Goal: Transaction & Acquisition: Purchase product/service

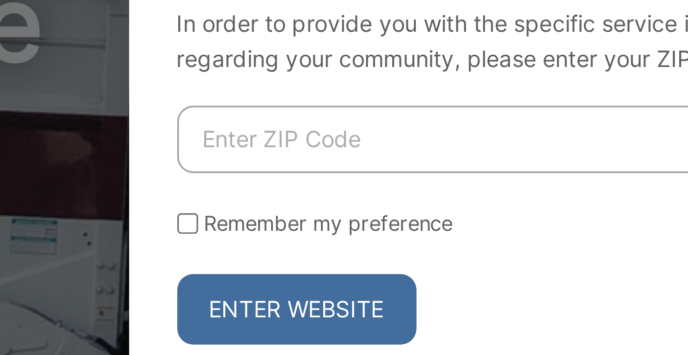
click at [251, 149] on input "Enter ZIP Code" at bounding box center [341, 153] width 211 height 21
type input "92024"
click at [269, 201] on button "Enter Website" at bounding box center [272, 206] width 73 height 22
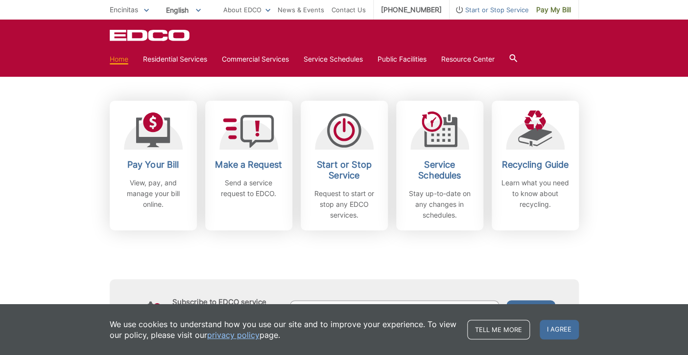
scroll to position [258, 0]
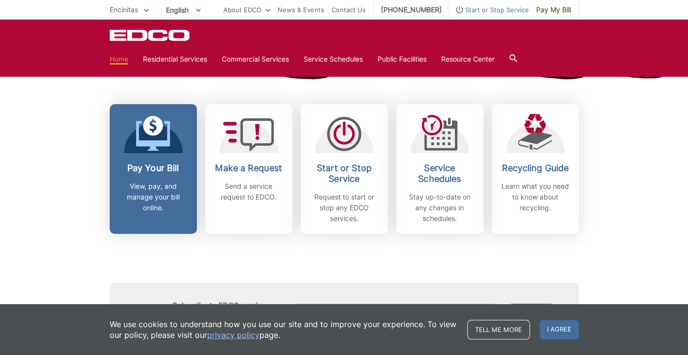
click at [163, 158] on link "Pay Your Bill View, pay, and manage your bill online." at bounding box center [153, 169] width 87 height 130
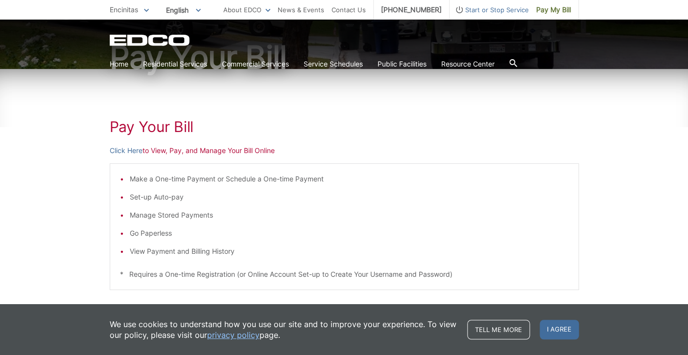
scroll to position [107, 0]
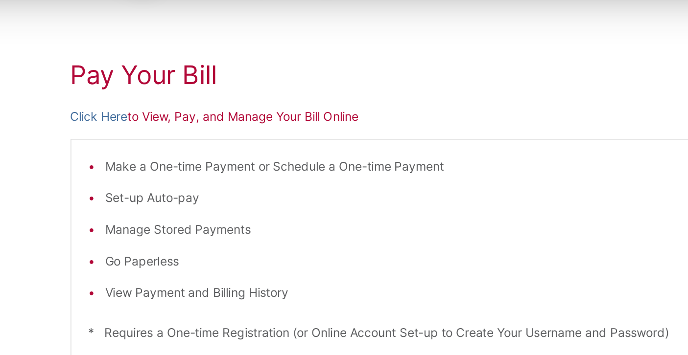
click at [168, 148] on p "Click Here to View, Pay, and Manage Your Bill Online" at bounding box center [344, 146] width 469 height 11
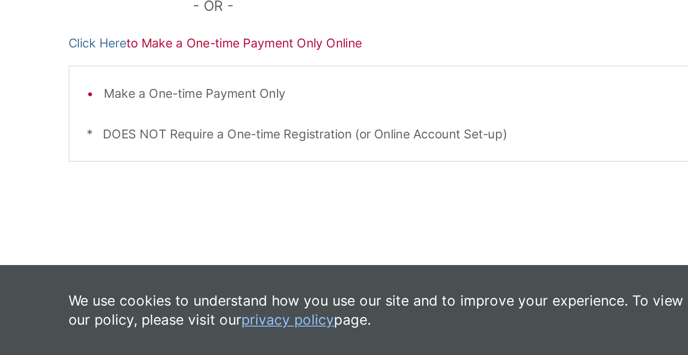
scroll to position [260, 0]
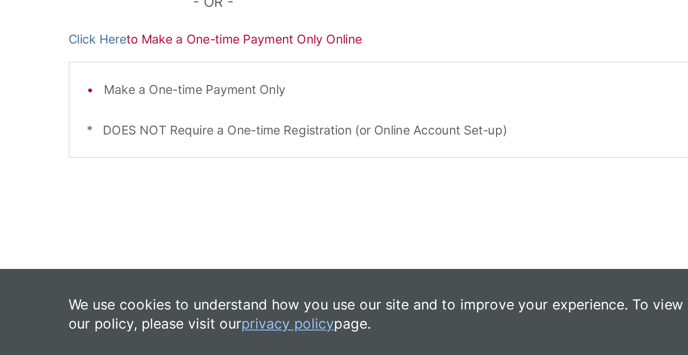
click at [173, 171] on p "Click Here to Make a One-time Payment Only Online" at bounding box center [344, 174] width 469 height 11
click at [130, 175] on link "Click Here" at bounding box center [126, 174] width 33 height 11
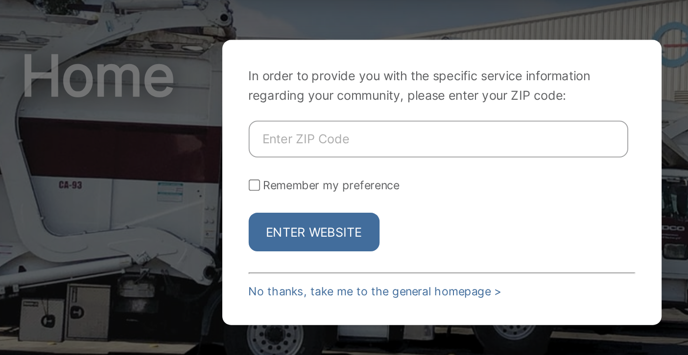
click at [244, 147] on input "Enter ZIP Code" at bounding box center [341, 153] width 211 height 21
type input "92024"
click at [239, 178] on input "Remember my preference" at bounding box center [239, 179] width 6 height 6
checkbox input "true"
click at [262, 200] on button "Enter Website" at bounding box center [272, 206] width 73 height 22
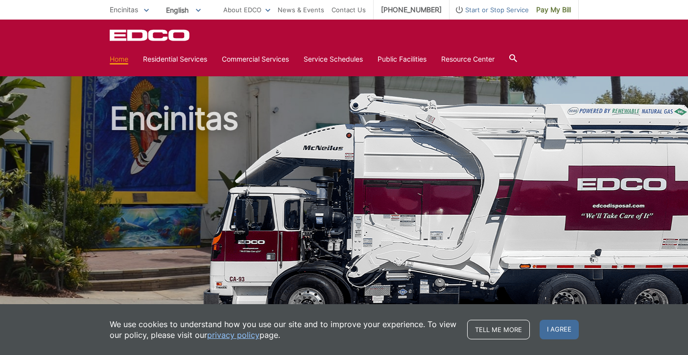
scroll to position [227, 0]
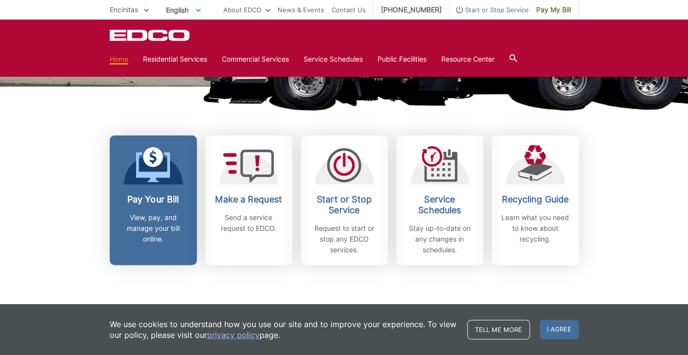
click at [162, 188] on link "Pay Your Bill View, pay, and manage your bill online." at bounding box center [153, 201] width 87 height 130
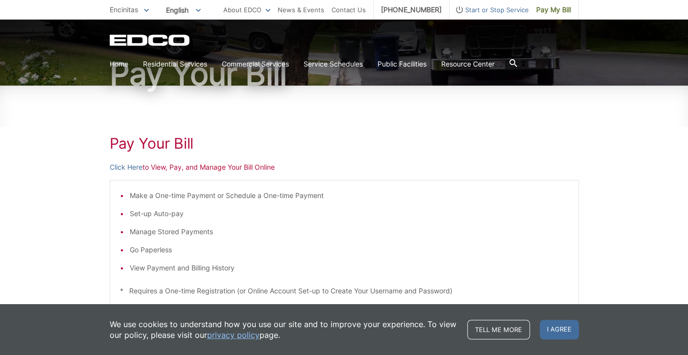
scroll to position [86, 0]
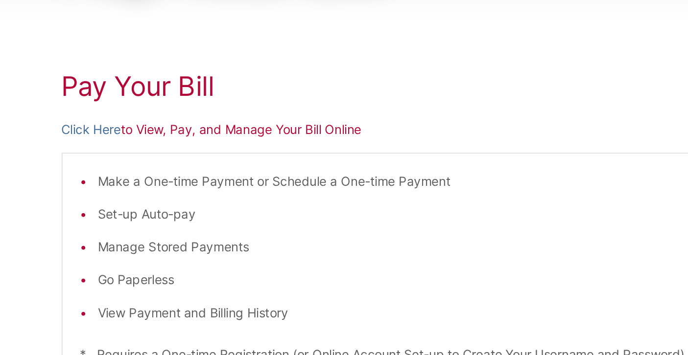
click at [160, 169] on p "Click Here to View, Pay, and Manage Your Bill Online" at bounding box center [344, 167] width 469 height 11
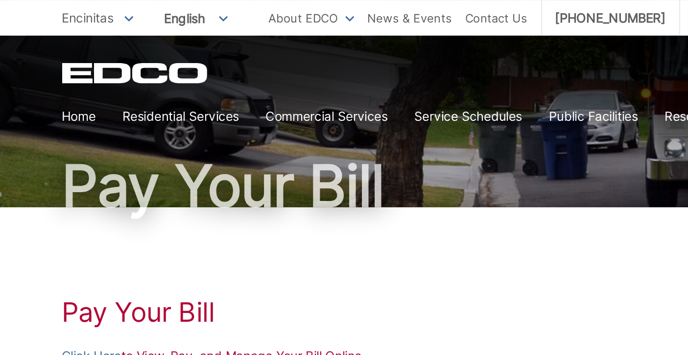
scroll to position [54, 0]
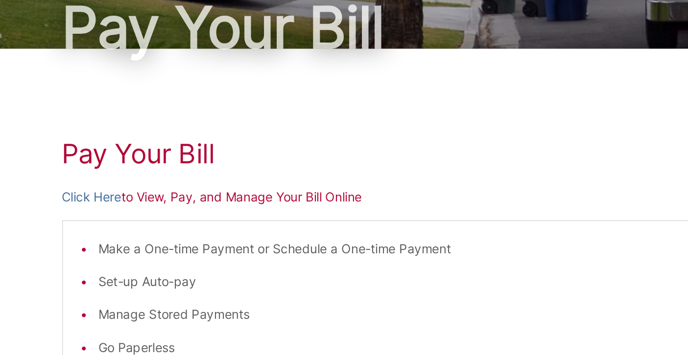
click at [182, 202] on p "Click Here to View, Pay, and Manage Your Bill Online" at bounding box center [344, 199] width 469 height 11
click at [176, 202] on p "Click Here to View, Pay, and Manage Your Bill Online" at bounding box center [344, 199] width 469 height 11
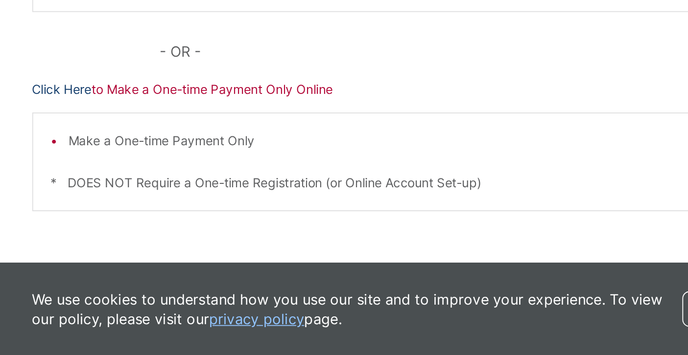
scroll to position [227, 0]
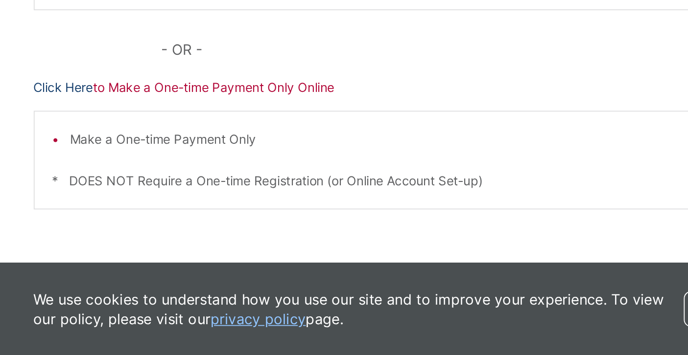
click at [133, 209] on link "Click Here" at bounding box center [126, 208] width 33 height 11
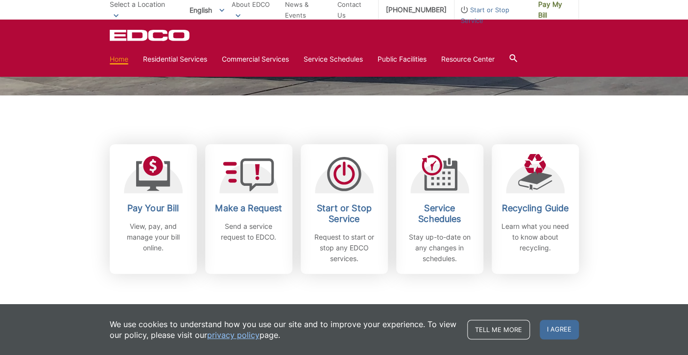
scroll to position [222, 0]
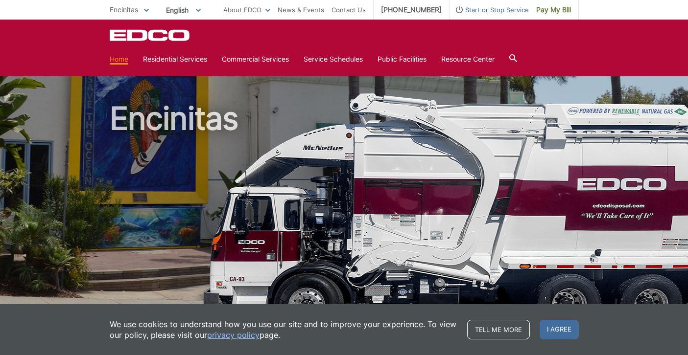
scroll to position [229, 0]
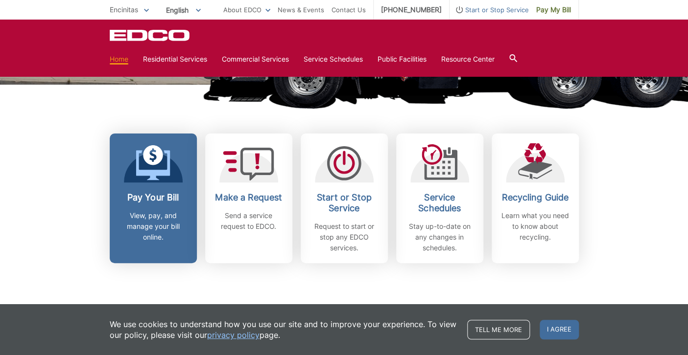
click at [156, 153] on icon at bounding box center [153, 155] width 20 height 20
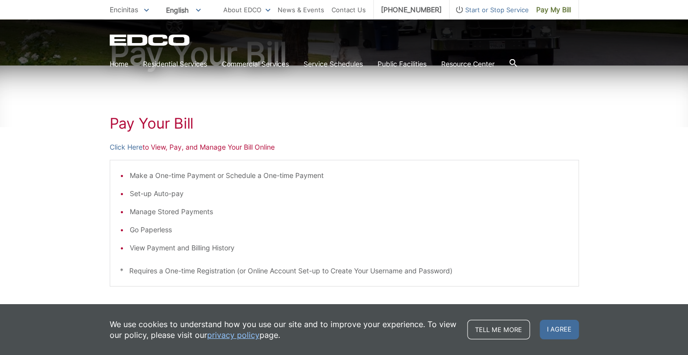
scroll to position [101, 0]
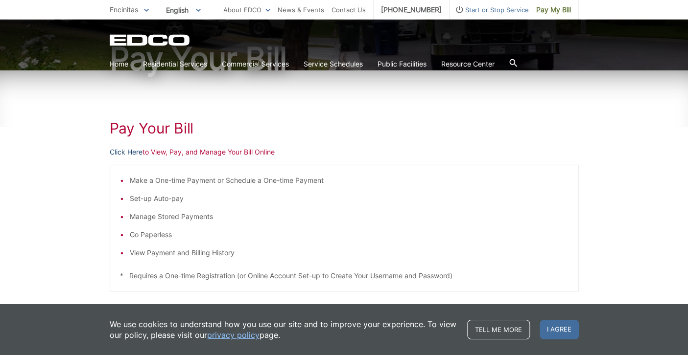
click at [128, 150] on link "Click Here" at bounding box center [126, 152] width 33 height 11
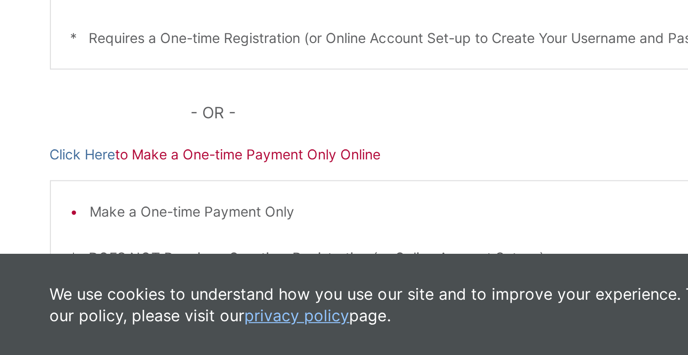
scroll to position [181, 0]
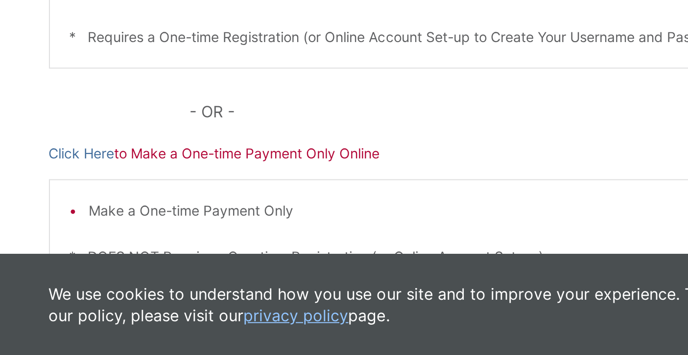
click at [169, 254] on p "Click Here to Make a One-time Payment Only Online" at bounding box center [344, 254] width 469 height 11
click at [133, 255] on link "Click Here" at bounding box center [126, 254] width 33 height 11
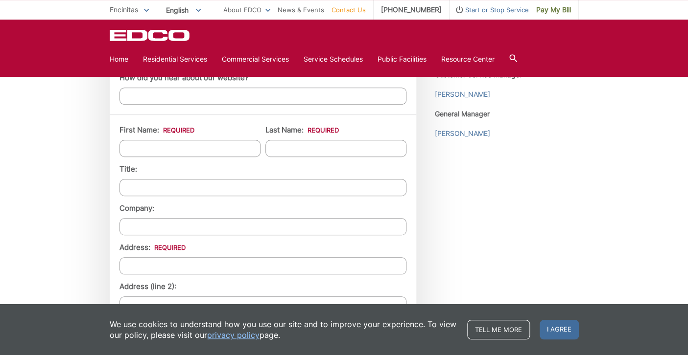
scroll to position [763, 0]
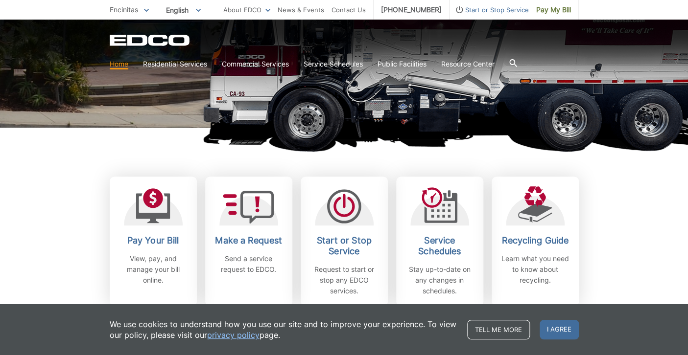
scroll to position [186, 0]
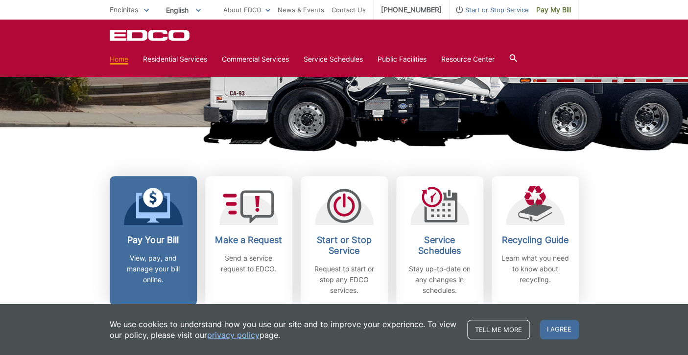
click at [137, 239] on h2 "Pay Your Bill" at bounding box center [153, 240] width 72 height 11
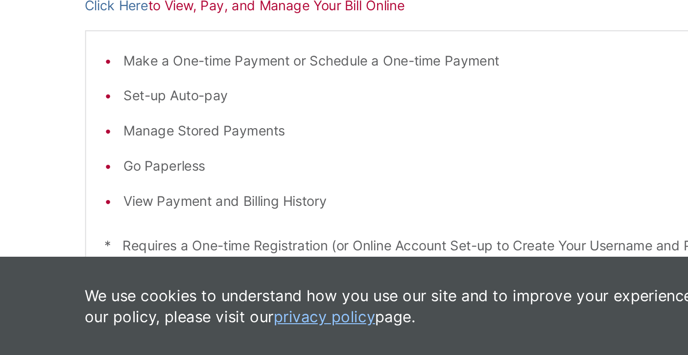
scroll to position [82, 0]
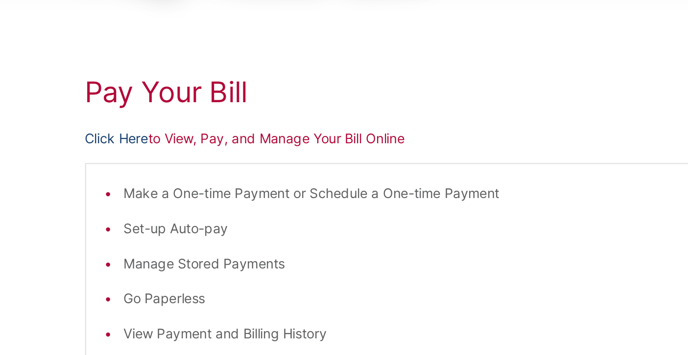
click at [130, 169] on link "Click Here" at bounding box center [126, 170] width 33 height 11
